Goal: Transaction & Acquisition: Purchase product/service

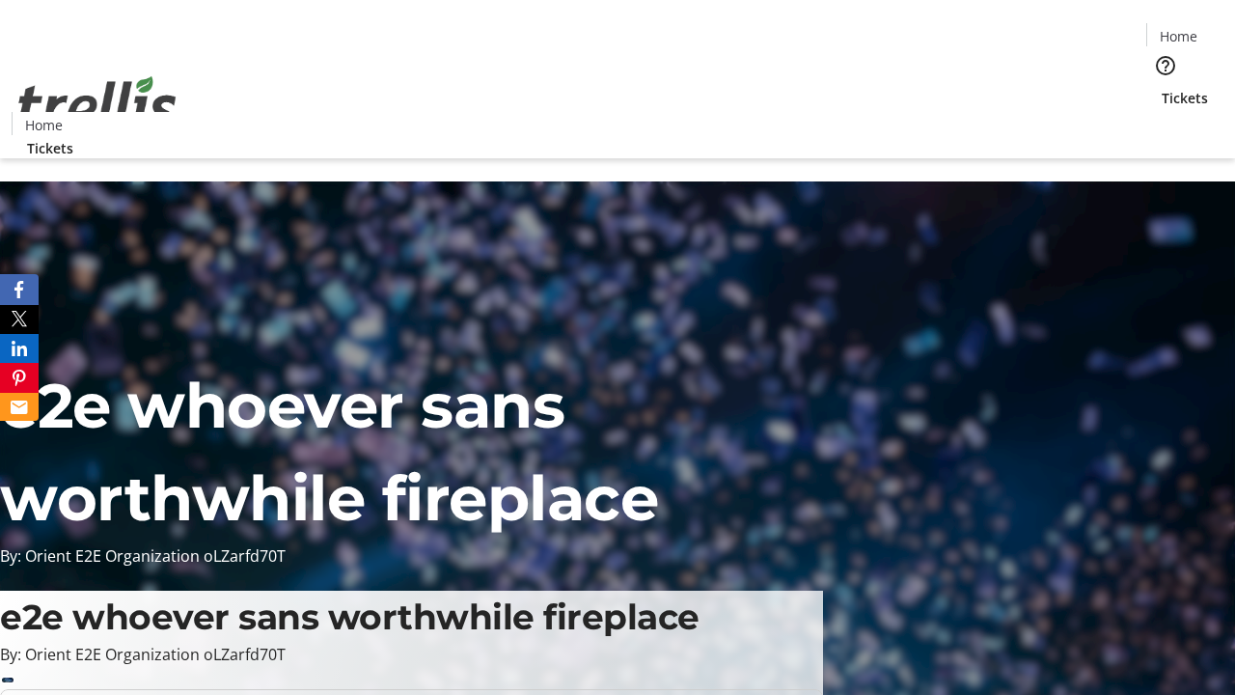
click at [1161, 88] on span "Tickets" at bounding box center [1184, 98] width 46 height 20
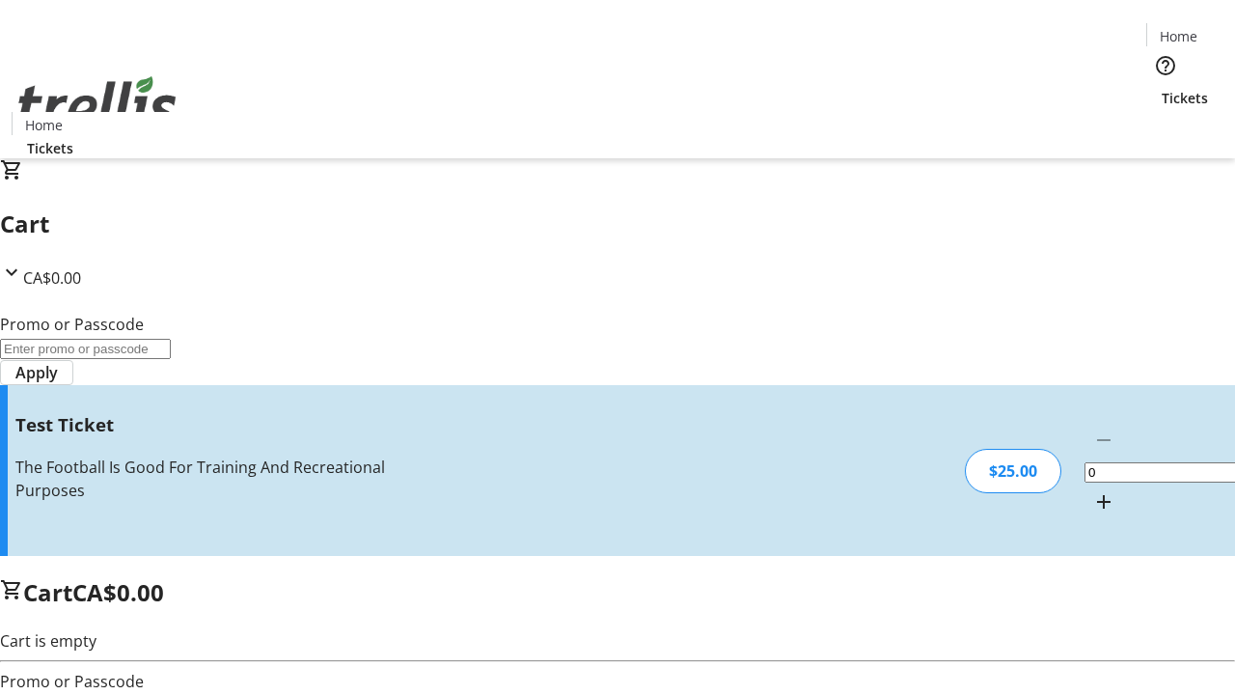
click at [1092, 490] on mat-icon "Increment by one" at bounding box center [1103, 501] width 23 height 23
type input "1"
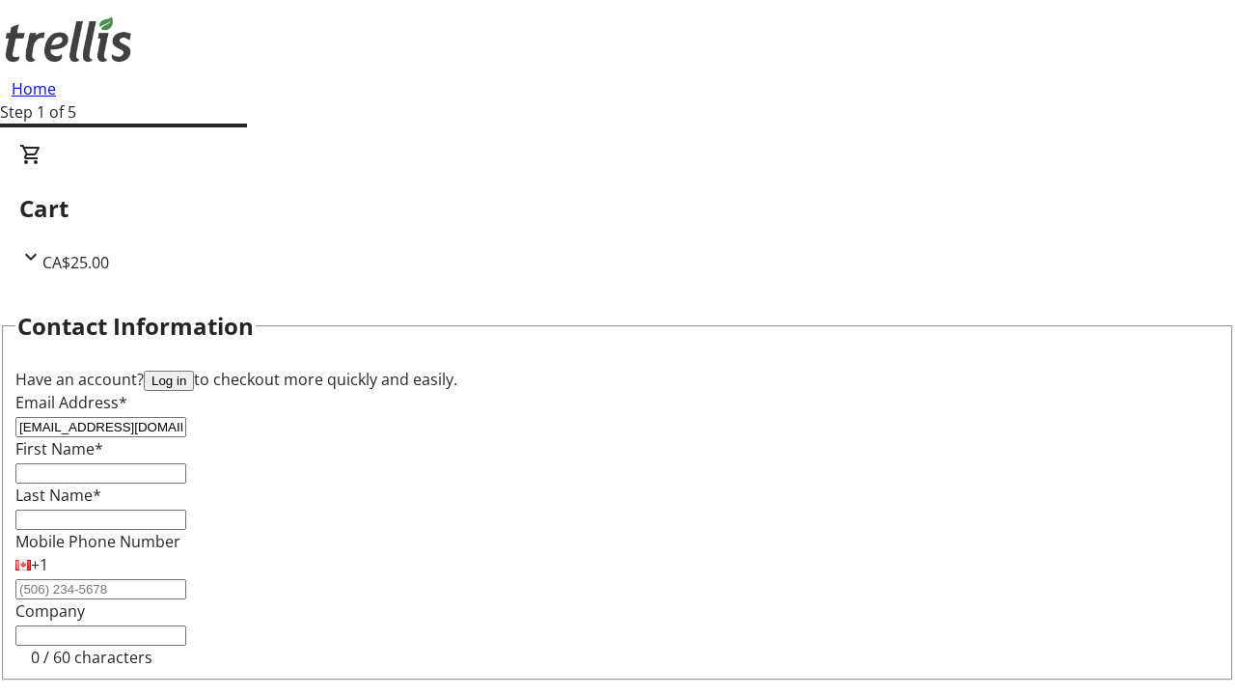
type input "[EMAIL_ADDRESS][DOMAIN_NAME]"
type input "[PERSON_NAME]"
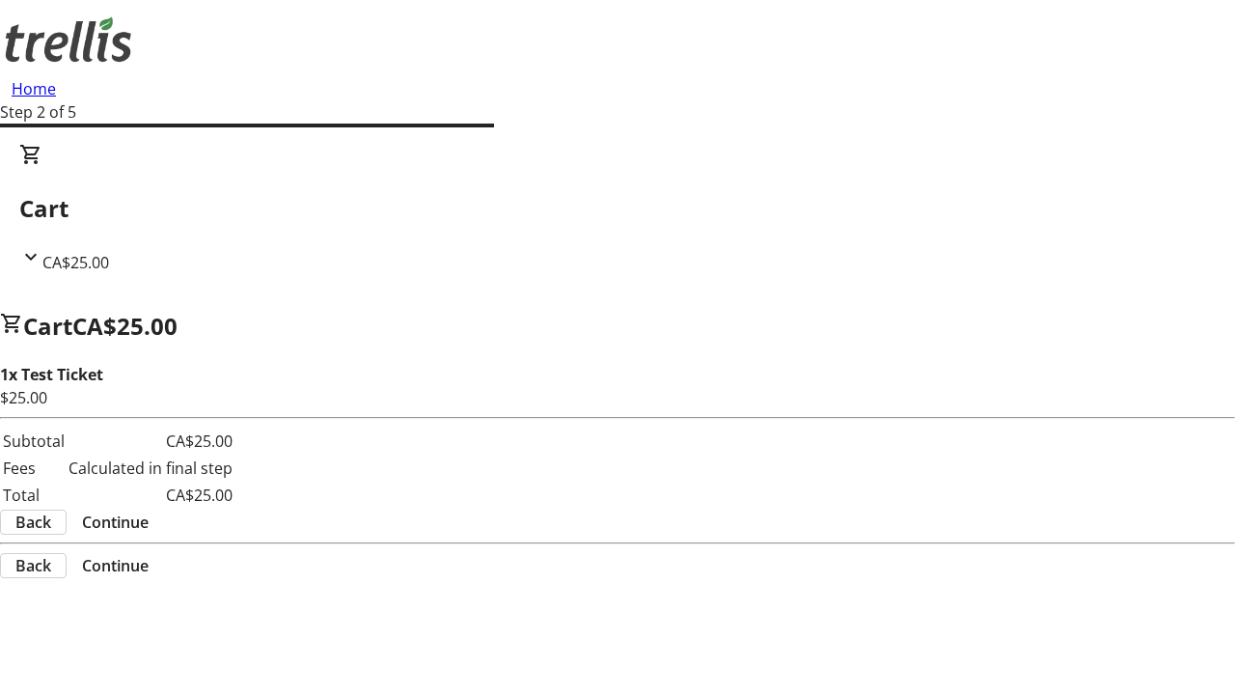
click at [149, 510] on span "Continue" at bounding box center [115, 521] width 67 height 23
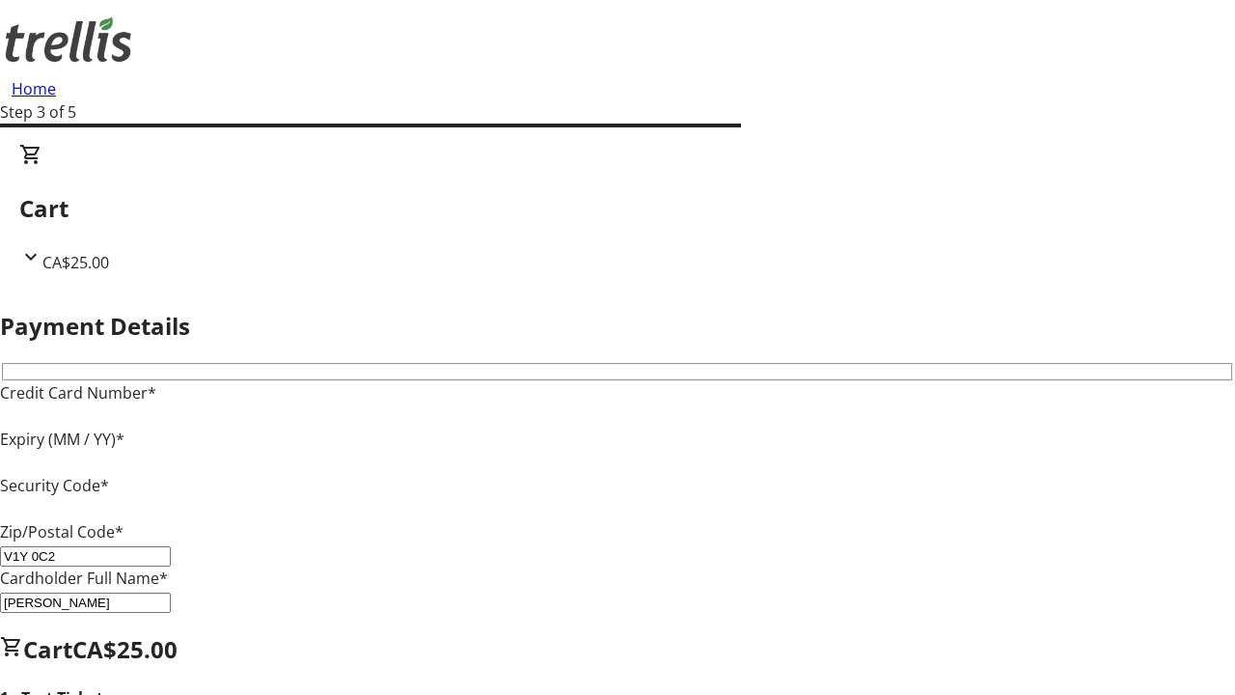
type input "V1Y 0C2"
